Goal: Transaction & Acquisition: Book appointment/travel/reservation

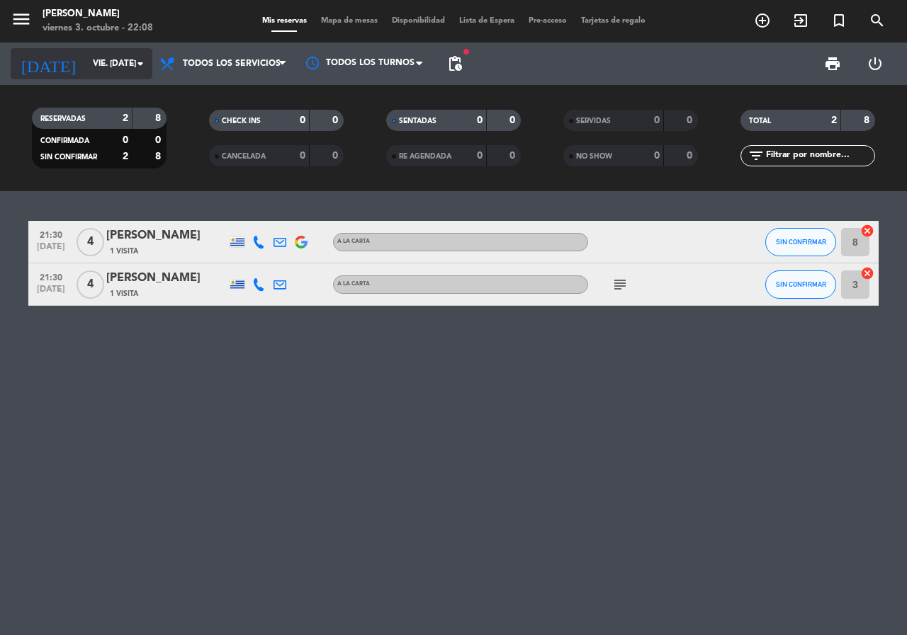
click at [137, 64] on icon "arrow_drop_down" at bounding box center [140, 63] width 17 height 17
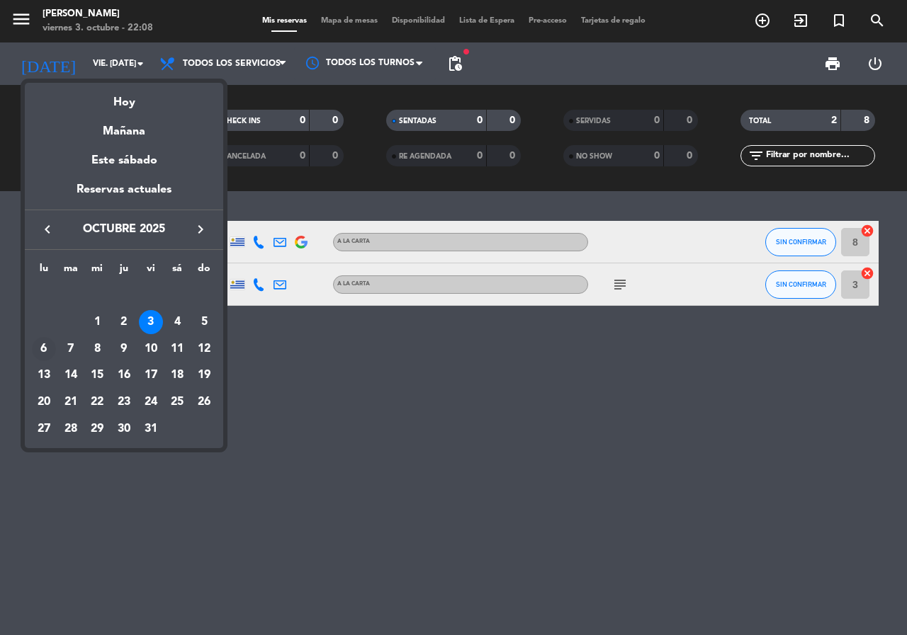
click at [47, 349] on div "6" at bounding box center [44, 349] width 24 height 24
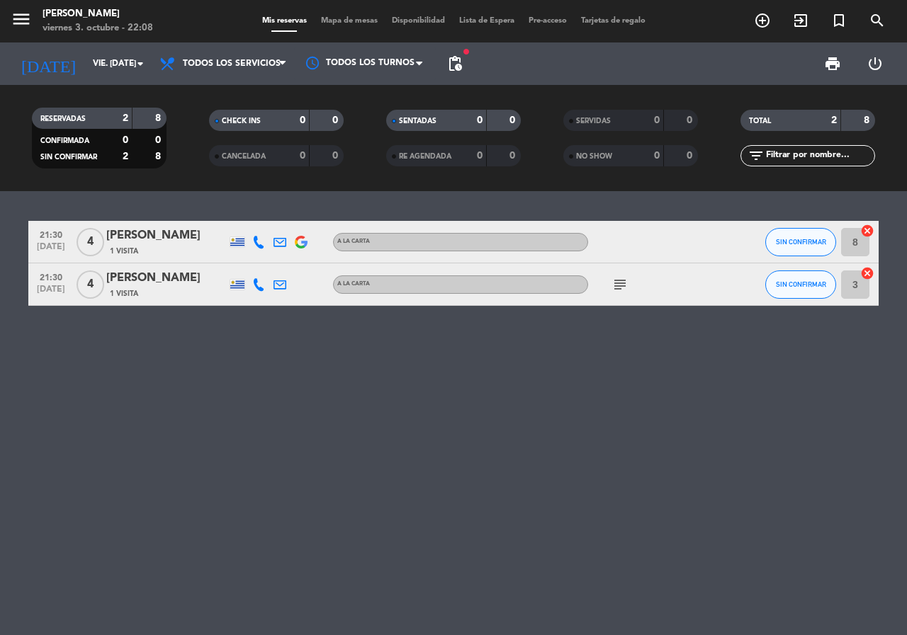
type input "lun. [DATE]"
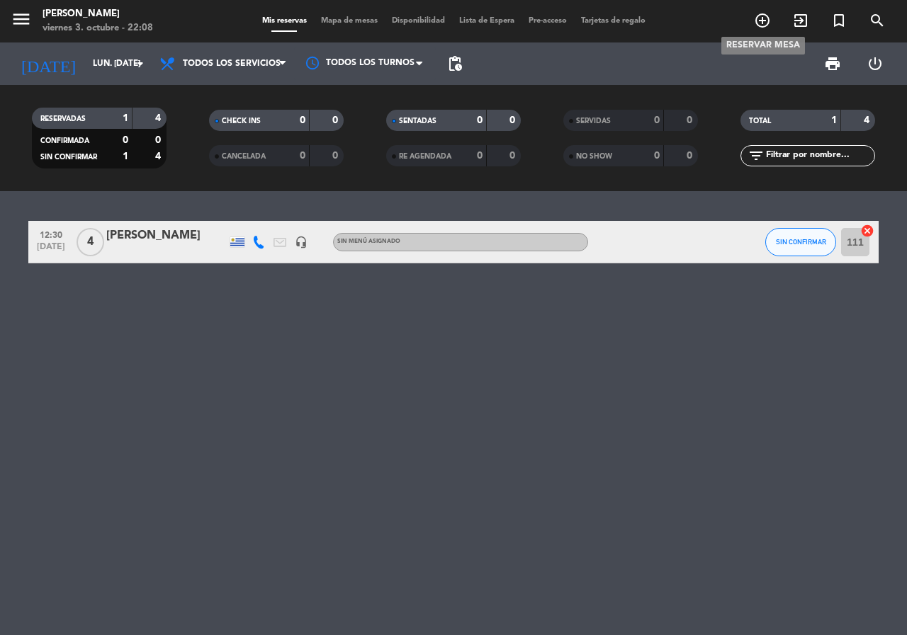
click at [763, 21] on icon "add_circle_outline" at bounding box center [762, 20] width 17 height 17
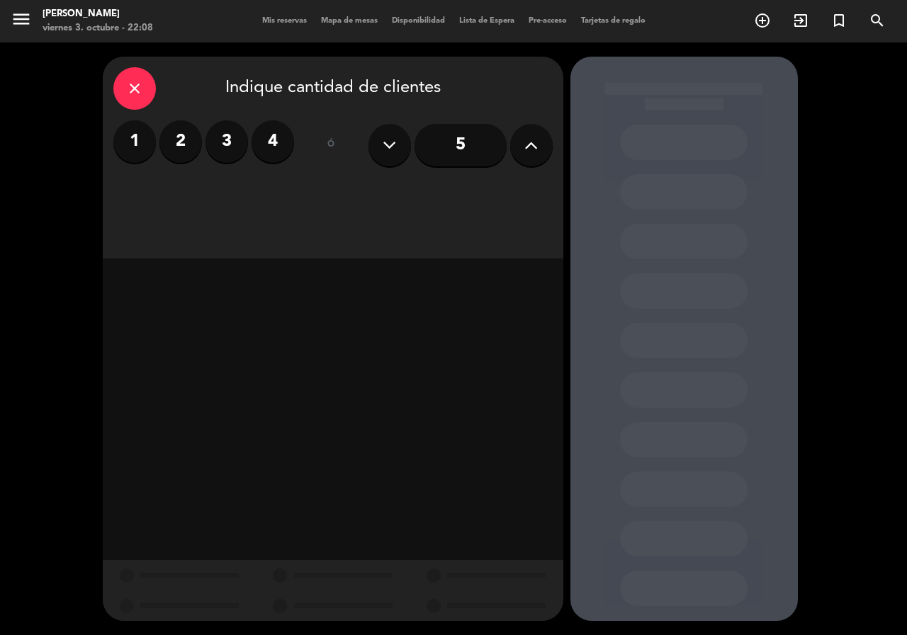
click at [446, 150] on input "5" at bounding box center [460, 145] width 92 height 43
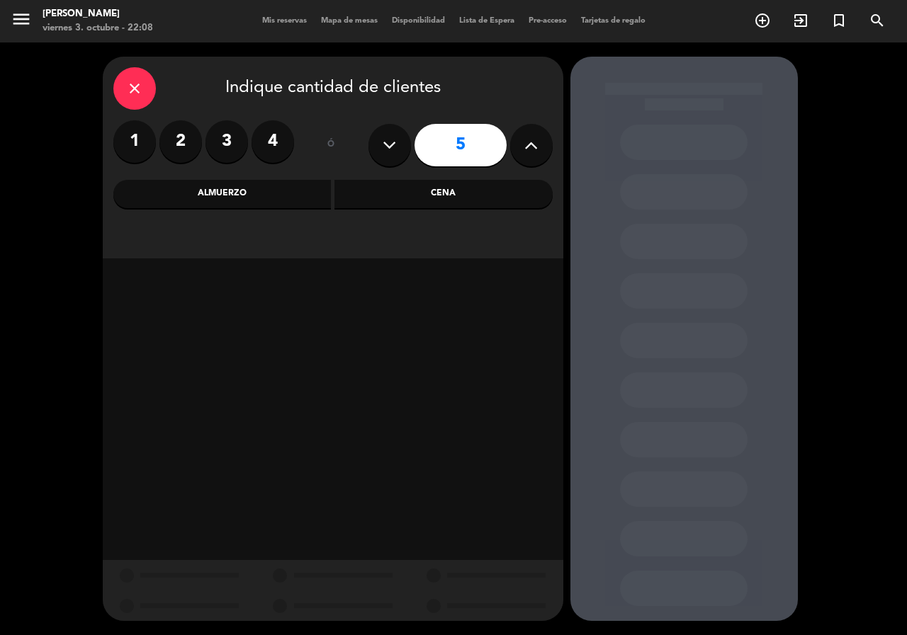
click at [250, 203] on div "Almuerzo" at bounding box center [222, 194] width 218 height 28
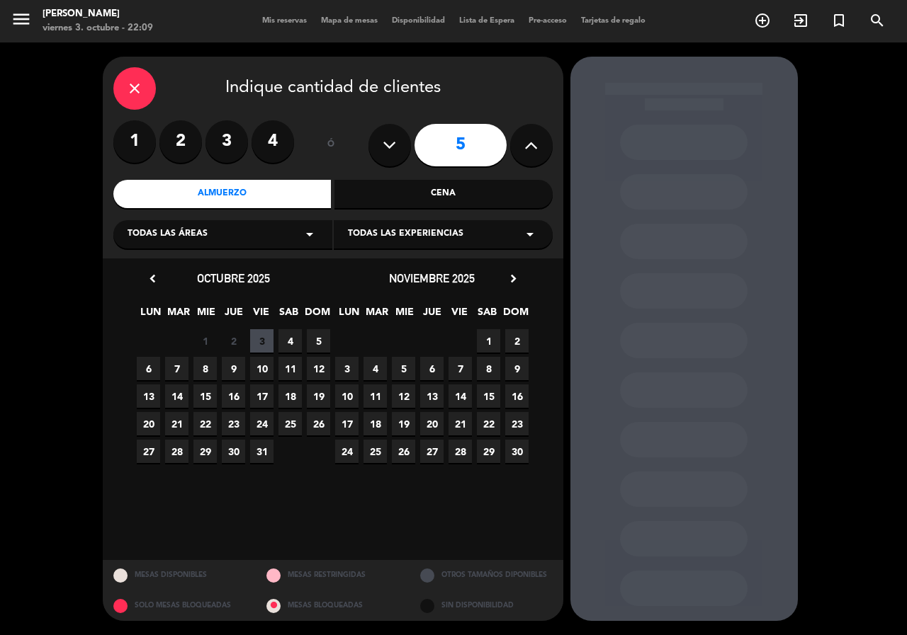
click at [152, 365] on span "6" at bounding box center [148, 368] width 23 height 23
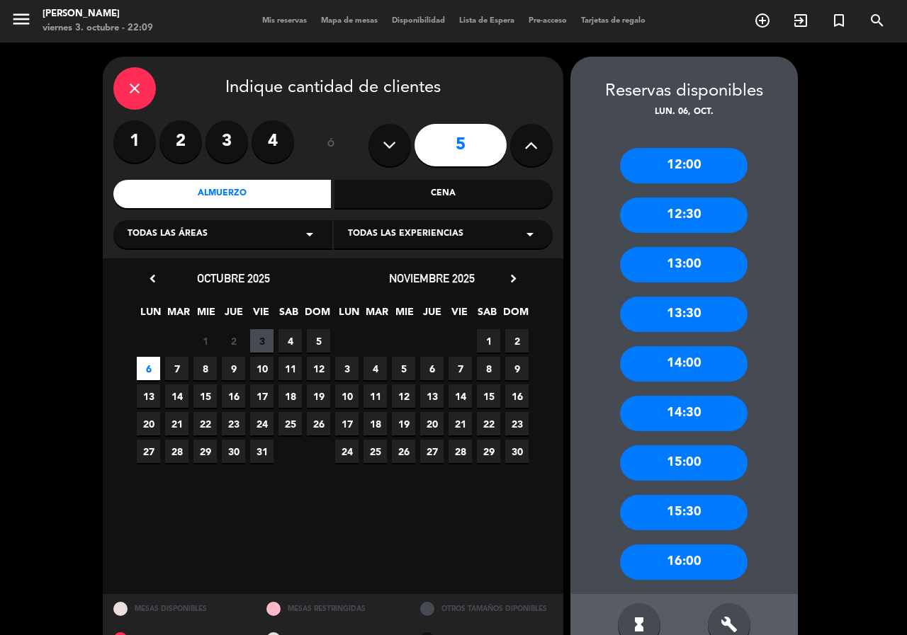
click at [688, 220] on div "12:30" at bounding box center [684, 215] width 128 height 35
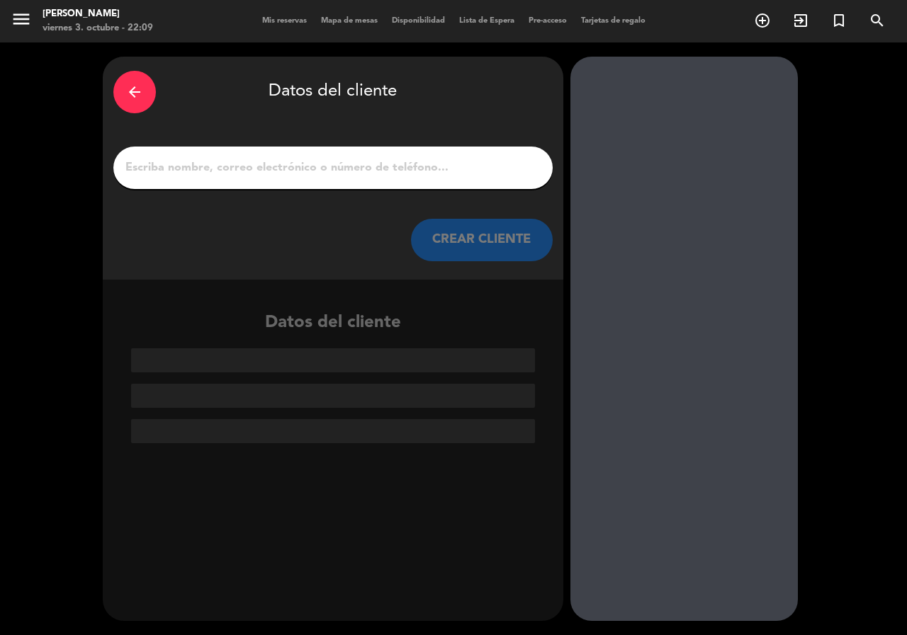
click at [303, 169] on input "1" at bounding box center [333, 168] width 418 height 20
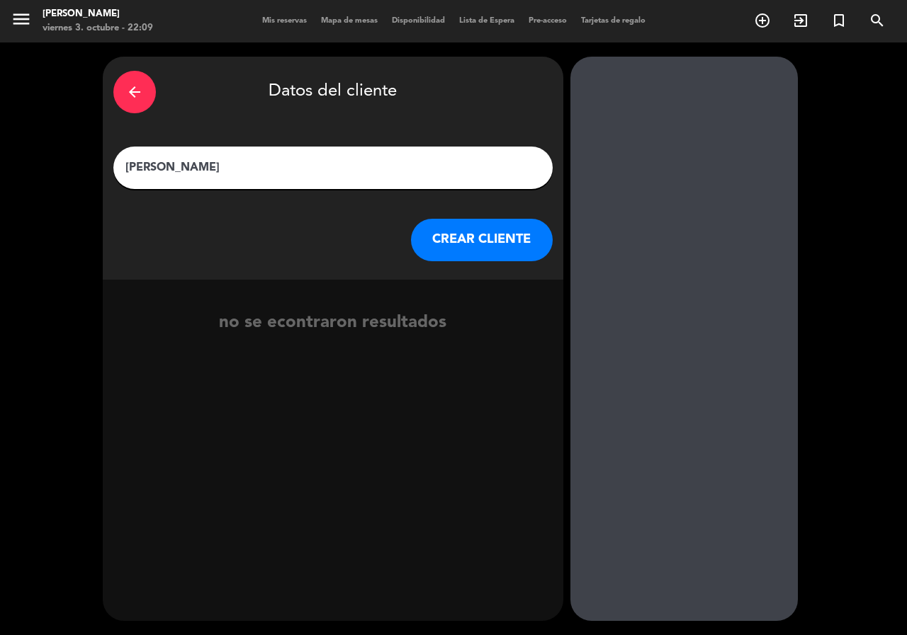
type input "[PERSON_NAME]"
click at [492, 250] on button "CREAR CLIENTE" at bounding box center [482, 240] width 142 height 43
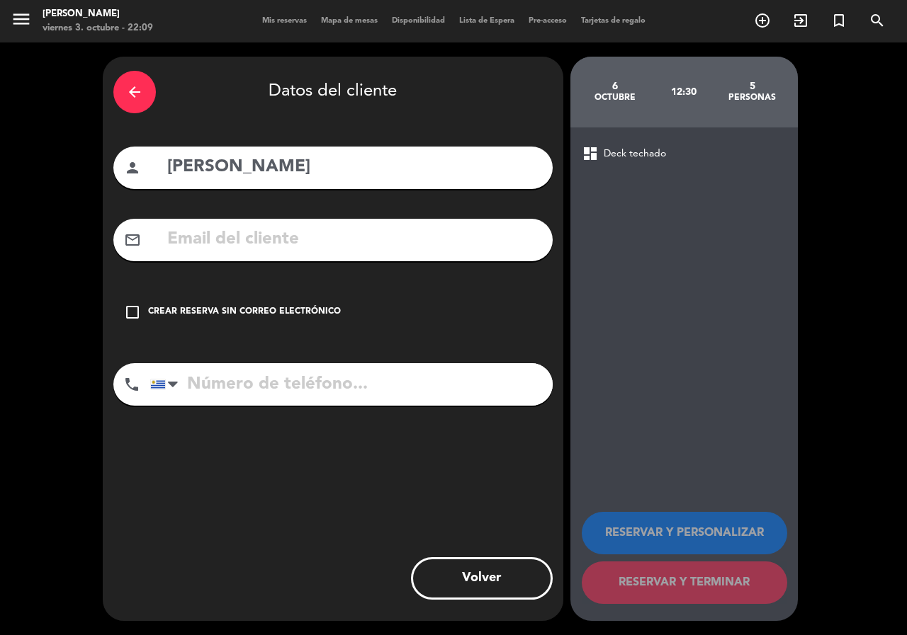
click at [139, 312] on icon "check_box_outline_blank" at bounding box center [132, 312] width 17 height 17
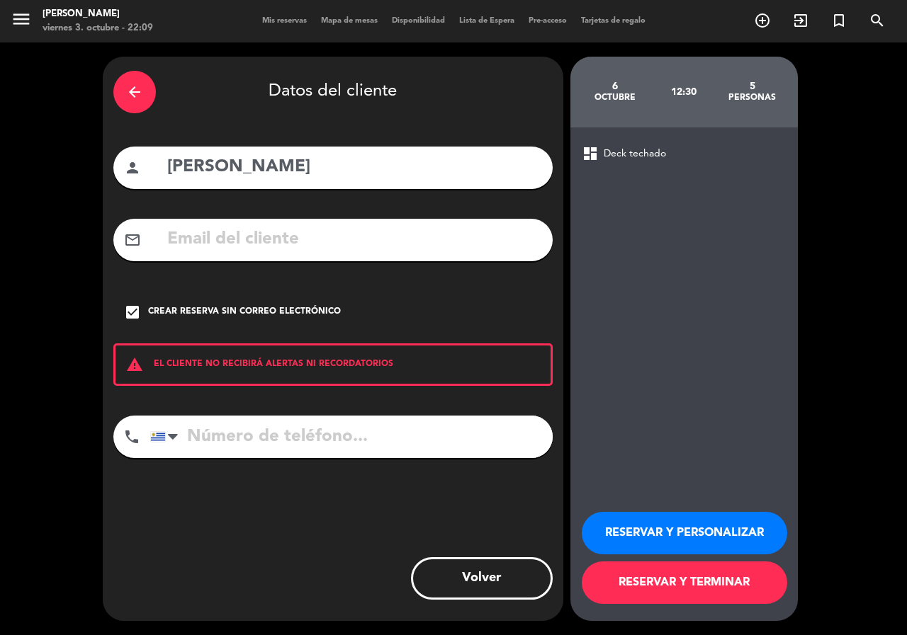
click at [233, 439] on input "tel" at bounding box center [351, 437] width 402 height 43
type input "095936182"
click at [675, 541] on button "RESERVAR Y PERSONALIZAR" at bounding box center [684, 533] width 205 height 43
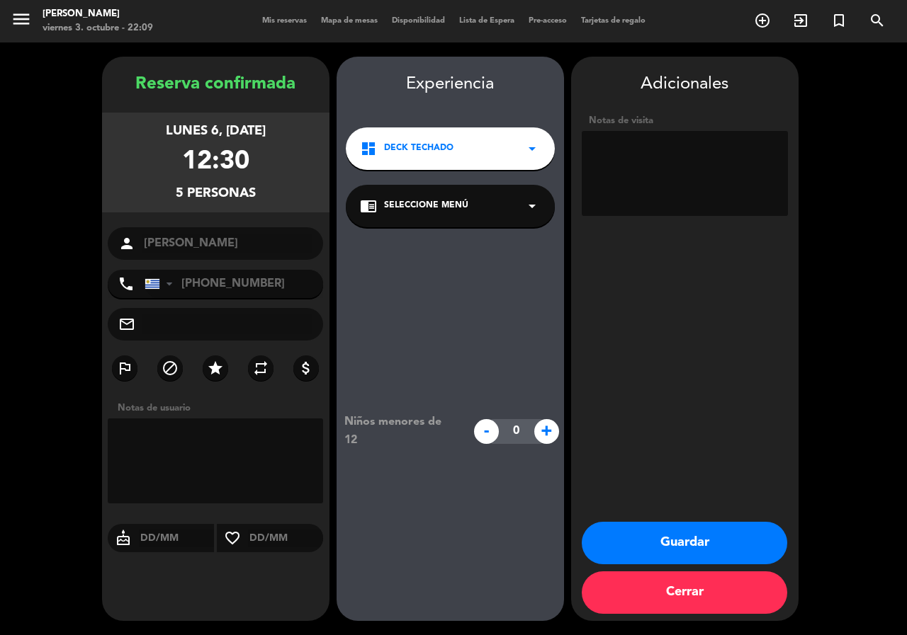
click at [677, 541] on button "Guardar" at bounding box center [684, 543] width 205 height 43
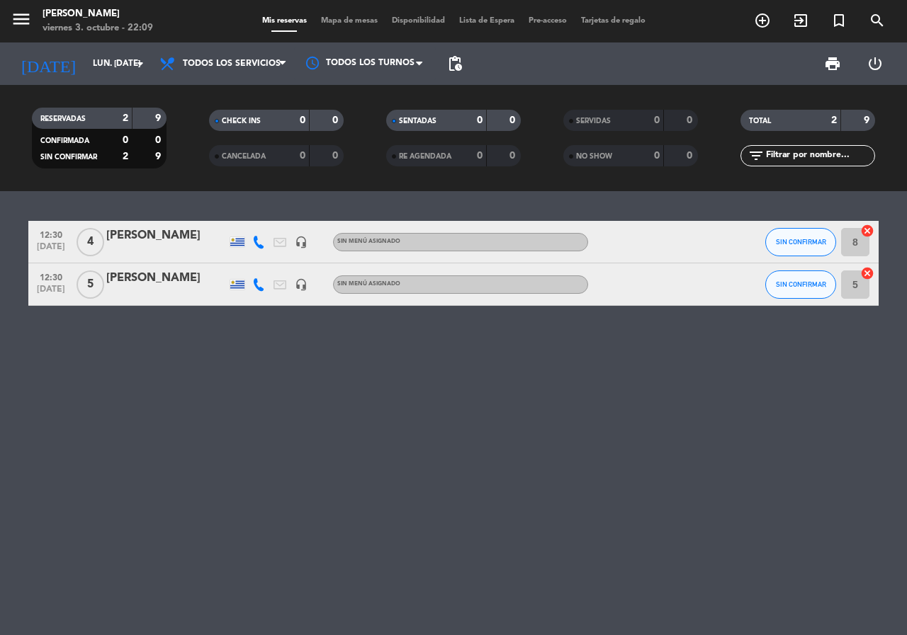
click at [262, 247] on icon at bounding box center [258, 242] width 13 height 13
